Goal: Navigation & Orientation: Find specific page/section

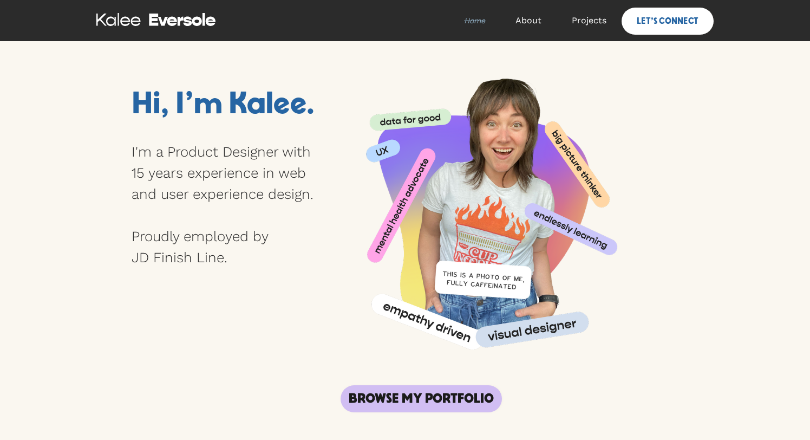
scroll to position [164, 0]
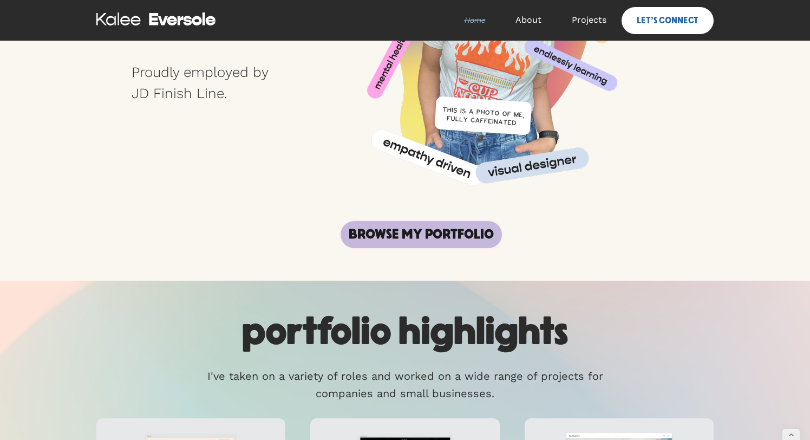
click at [440, 235] on link "browse my portfolio" at bounding box center [421, 234] width 161 height 27
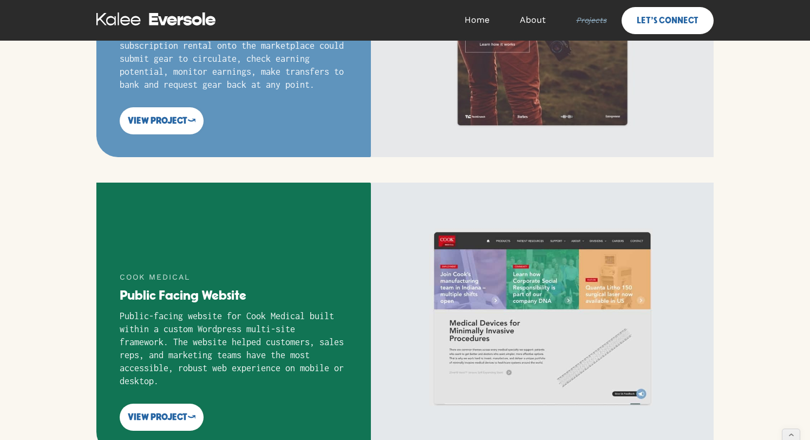
scroll to position [1246, 0]
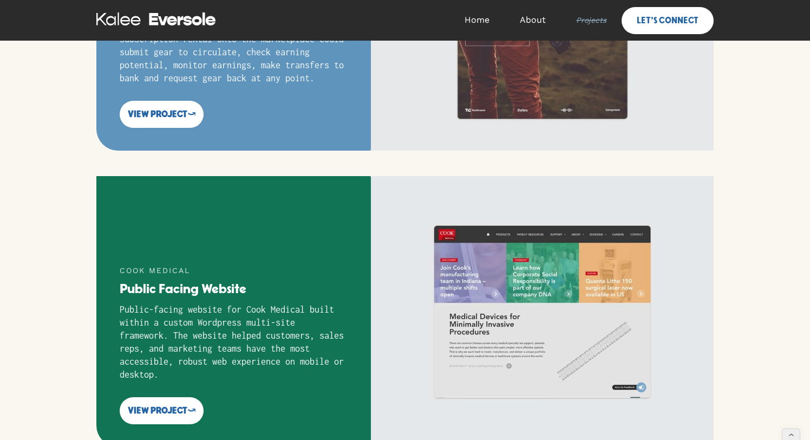
click at [448, 272] on img at bounding box center [542, 311] width 343 height 271
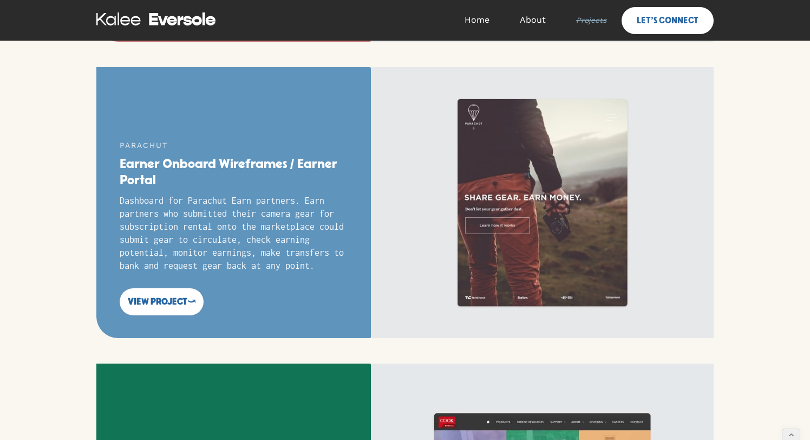
scroll to position [1063, 0]
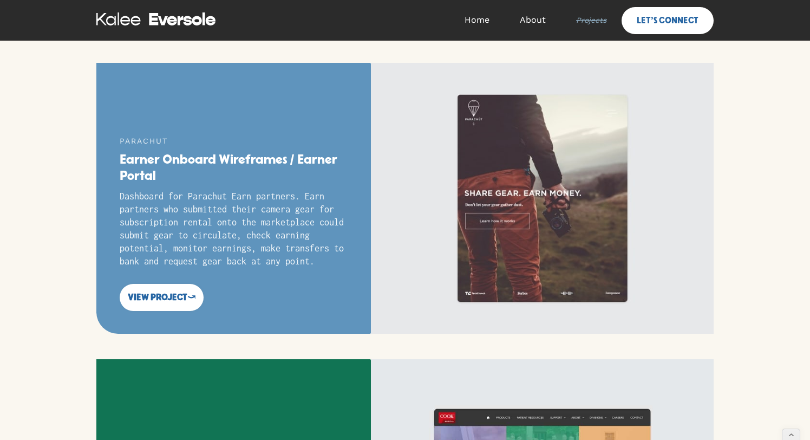
click at [523, 198] on img at bounding box center [542, 198] width 343 height 271
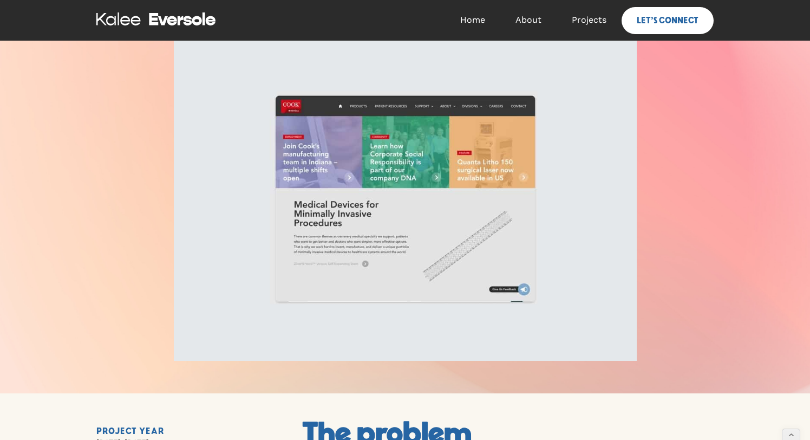
scroll to position [317, 0]
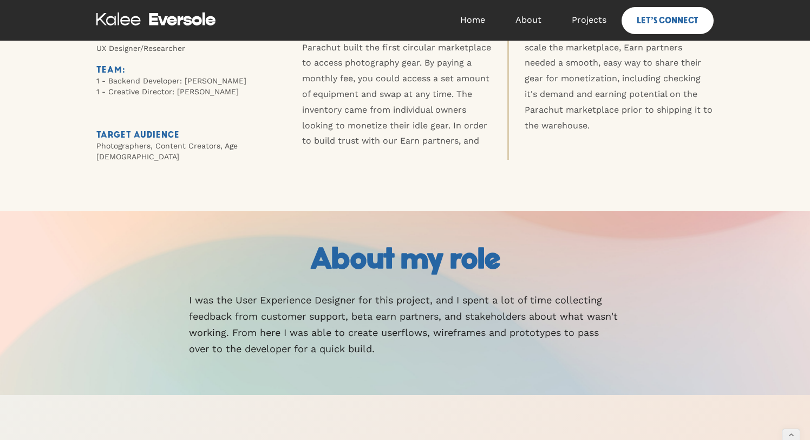
scroll to position [257, 0]
